Goal: Task Accomplishment & Management: Use online tool/utility

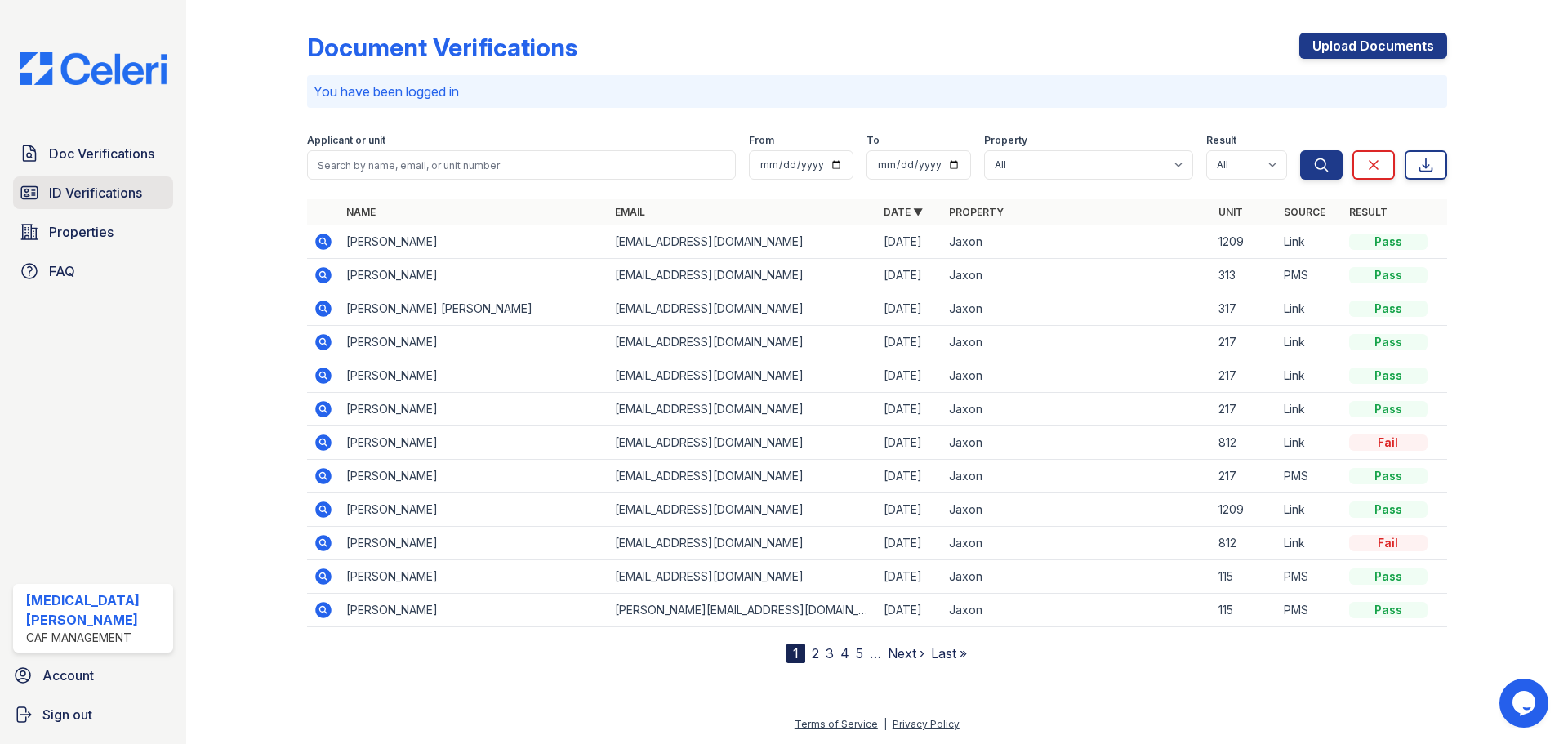
click at [112, 194] on span "ID Verifications" at bounding box center [95, 192] width 93 height 20
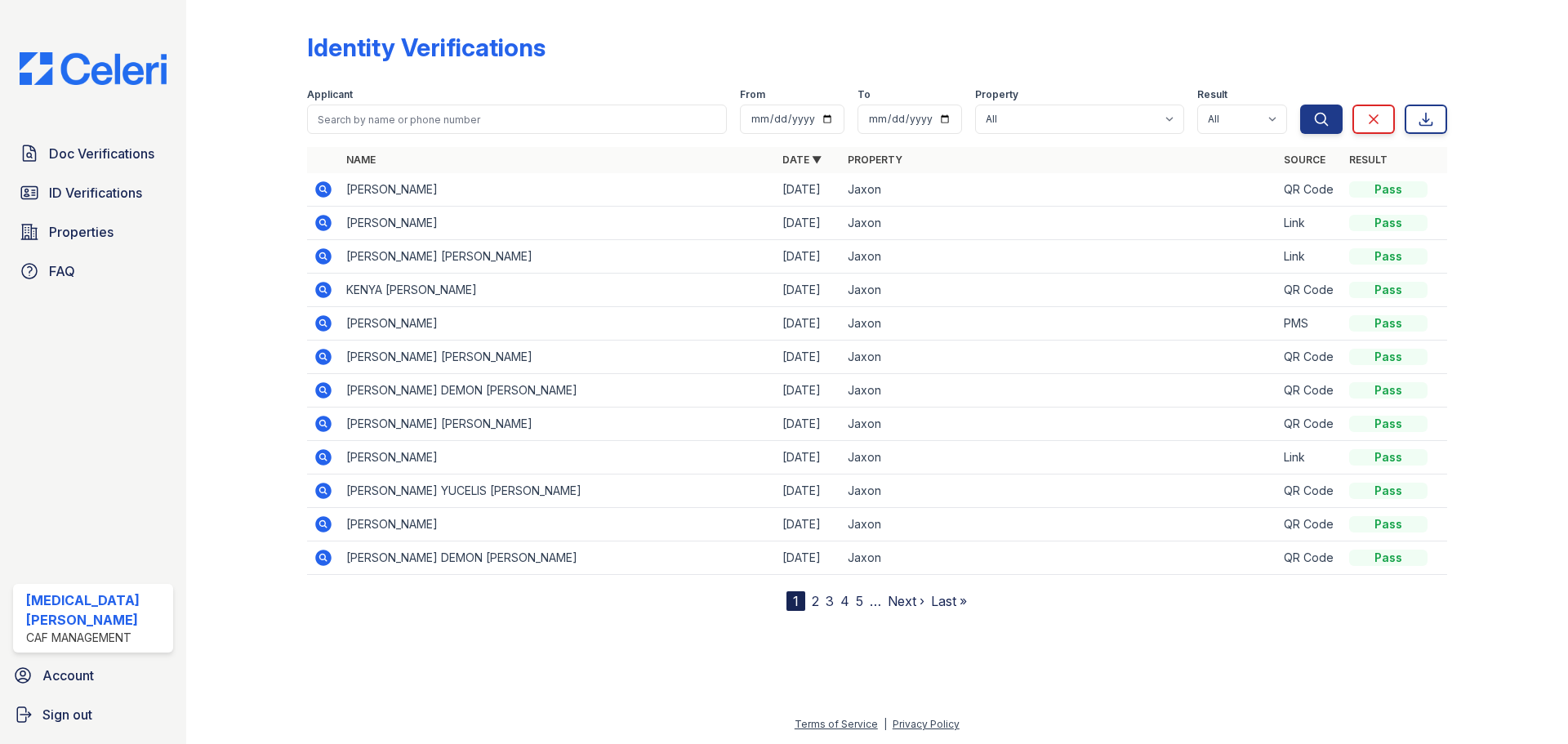
click at [318, 192] on icon at bounding box center [323, 189] width 16 height 16
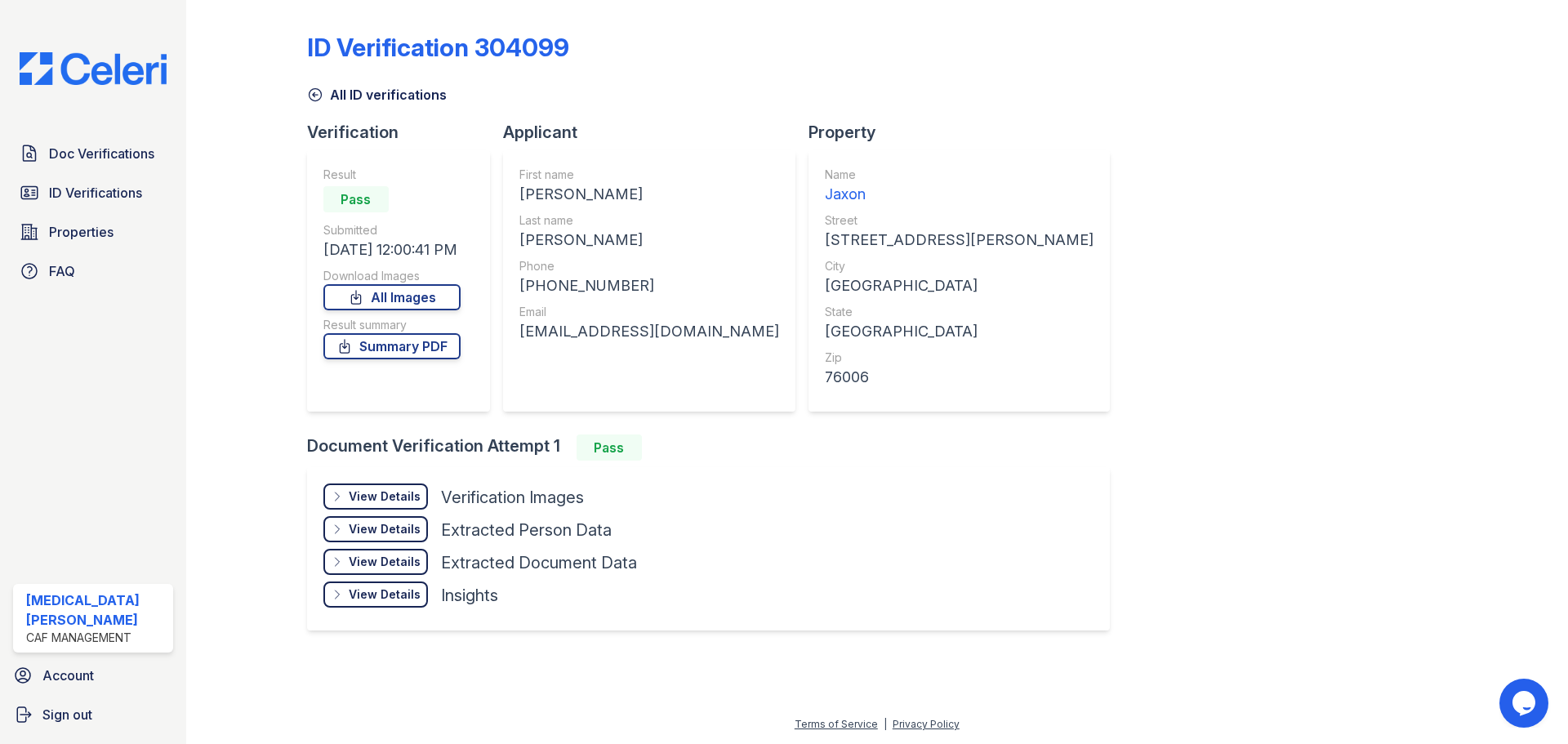
click at [544, 191] on div "JASMINE MARIE" at bounding box center [649, 193] width 259 height 23
copy div "JASMINE"
click at [568, 240] on div "CARROLL-KING" at bounding box center [649, 239] width 259 height 23
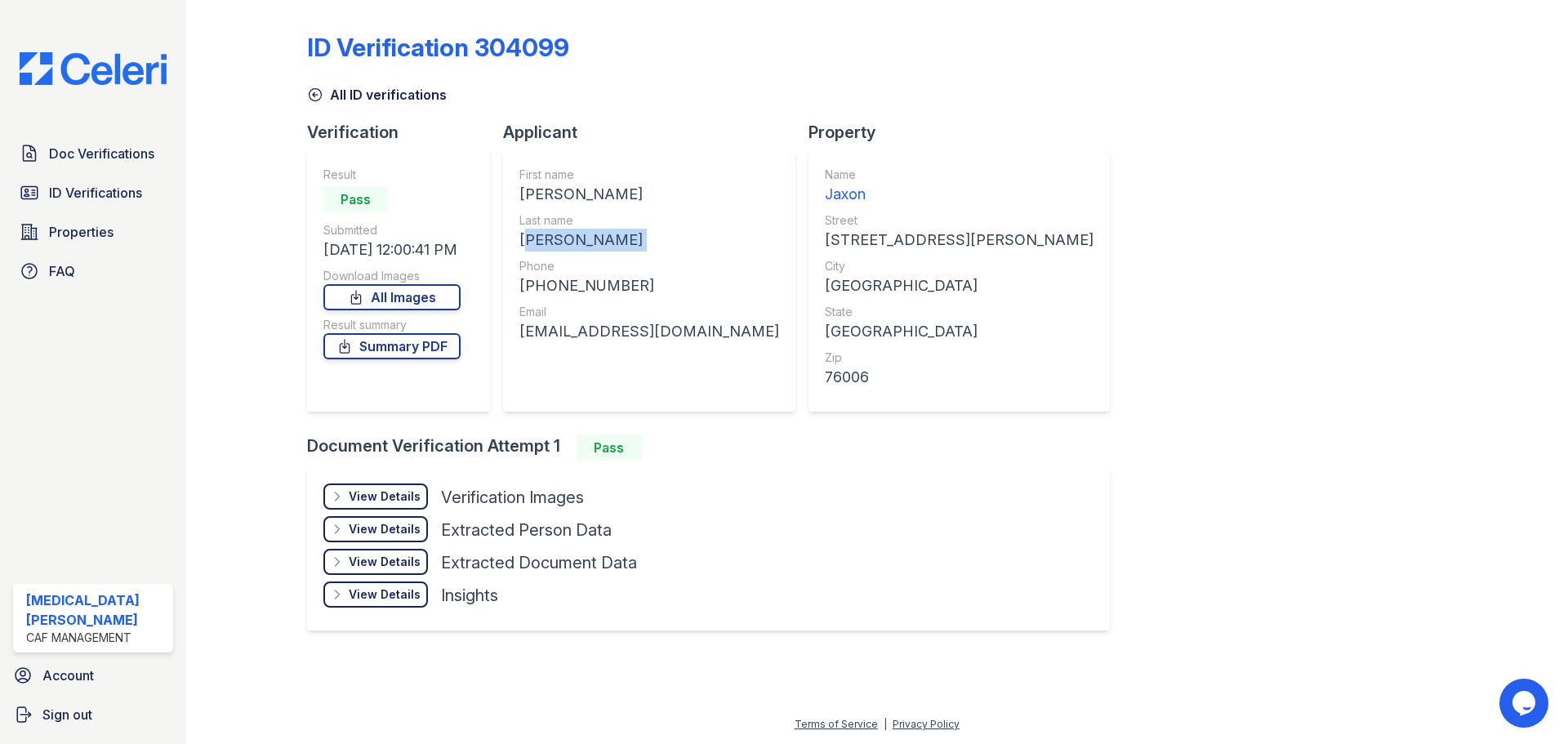
click at [568, 240] on div "CARROLL-KING" at bounding box center [649, 239] width 259 height 23
copy div "CARROLL-KING"
click at [576, 282] on div "+14692234174" at bounding box center [649, 285] width 259 height 23
copy div "14692234174"
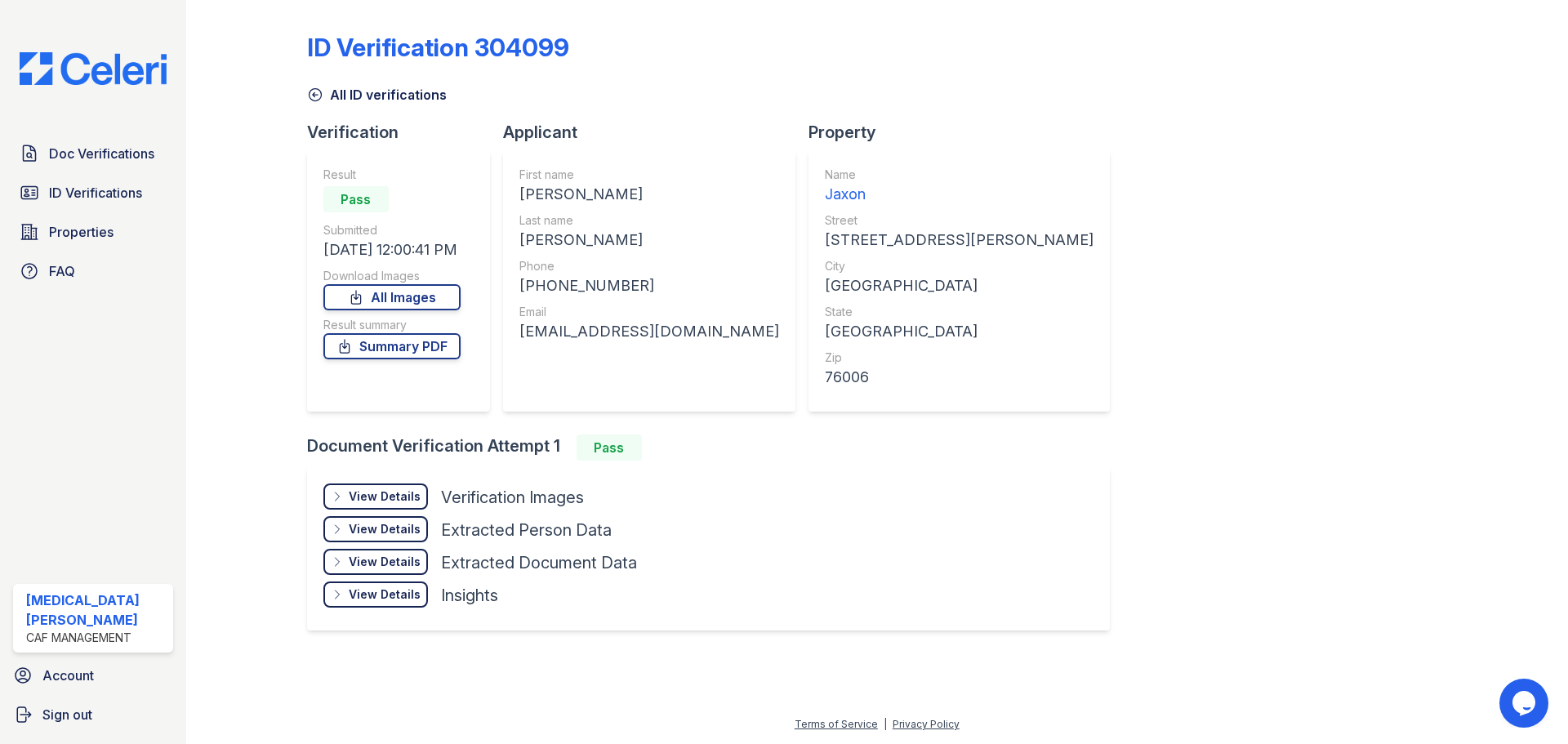
click at [573, 331] on div "jasminemcking@gmail.com" at bounding box center [649, 331] width 259 height 23
copy div "jasminemcking@gmail.com"
